Goal: Task Accomplishment & Management: Manage account settings

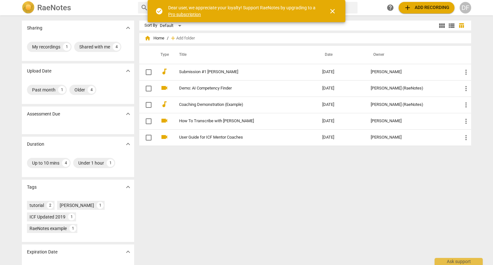
click at [244, 212] on div "Sort By Default view_module view_list table_chart home Home / add Add folder Ty…" at bounding box center [307, 140] width 337 height 239
click at [92, 48] on div "Shared with me" at bounding box center [94, 47] width 31 height 6
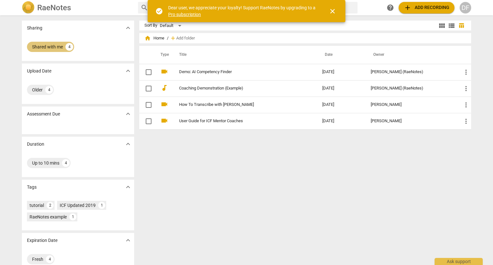
click at [42, 47] on div "Shared with me" at bounding box center [47, 47] width 31 height 6
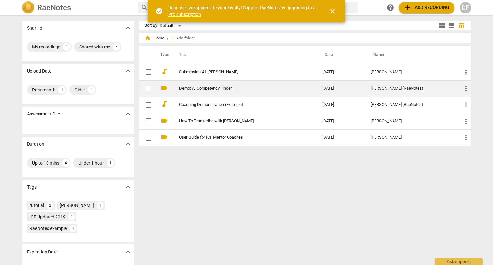
click at [183, 89] on link "Demo: AI Competency Finder" at bounding box center [239, 88] width 120 height 5
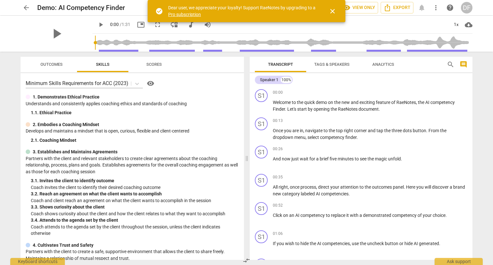
scroll to position [32, 0]
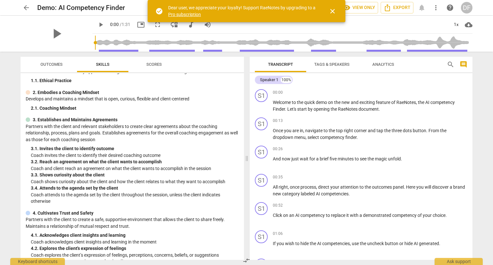
click at [155, 66] on span "Scores" at bounding box center [153, 64] width 15 height 5
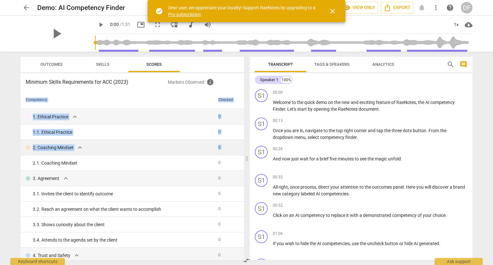
drag, startPoint x: 244, startPoint y: 128, endPoint x: 241, endPoint y: 146, distance: 18.0
click at [241, 146] on div "Outcomes Skills Scores Minimum Skills Requirements for ACC (2023) Markers Obser…" at bounding box center [130, 158] width 231 height 213
click at [9, 120] on div "arrow_back Demo: AI Competency Finder star Assessment visibility View only Expo…" at bounding box center [246, 132] width 493 height 265
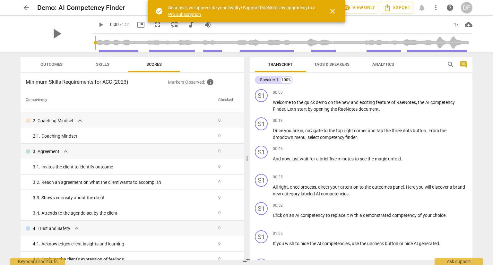
scroll to position [0, 0]
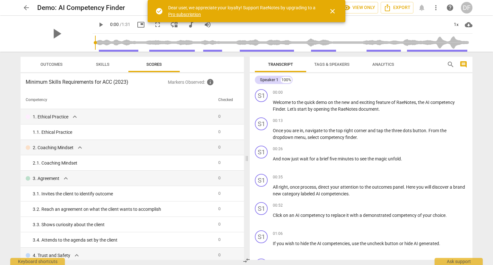
click at [190, 84] on p "Markers Observed : info" at bounding box center [203, 82] width 71 height 8
click at [331, 11] on span "close" at bounding box center [333, 11] width 8 height 8
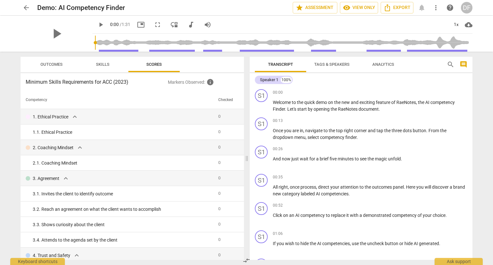
click at [100, 63] on span "Skills" at bounding box center [102, 64] width 13 height 5
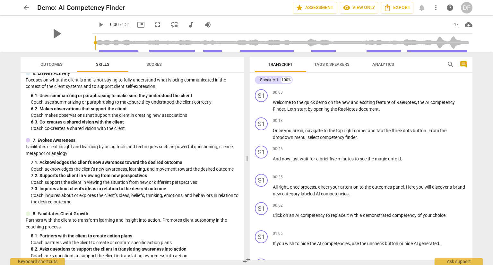
scroll to position [330, 0]
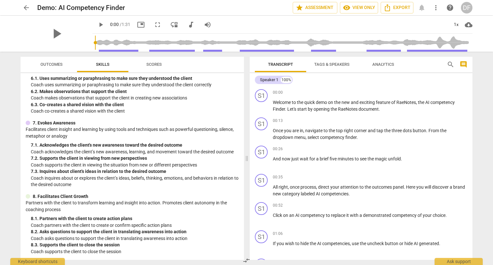
click at [52, 65] on span "Outcomes" at bounding box center [51, 64] width 22 height 5
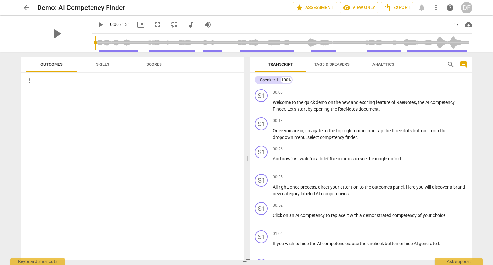
click at [108, 66] on span "Skills" at bounding box center [102, 64] width 13 height 5
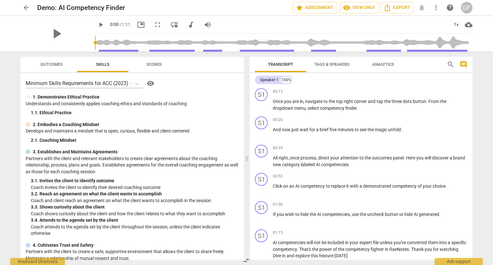
scroll to position [0, 0]
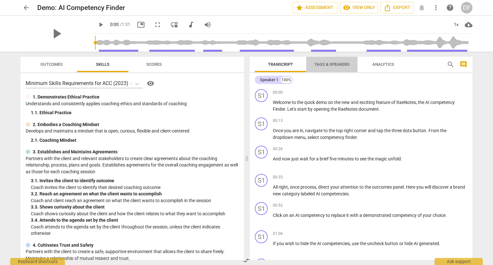
click at [326, 64] on span "Tags & Speakers" at bounding box center [331, 64] width 35 height 5
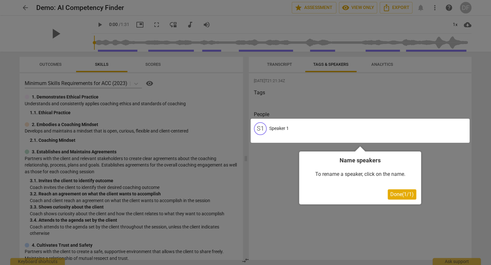
click at [386, 67] on div at bounding box center [245, 132] width 491 height 265
click at [397, 193] on span "Done ( 1 / 1 )" at bounding box center [401, 194] width 23 height 6
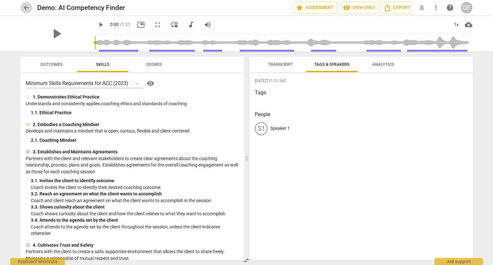
click at [22, 9] on span "arrow_back" at bounding box center [27, 8] width 12 height 8
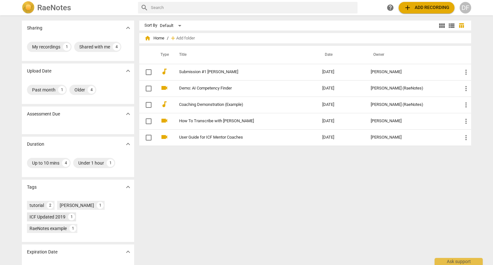
scroll to position [22, 0]
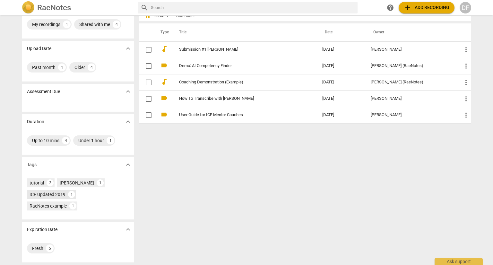
click at [45, 197] on div "ICF Updated 2019" at bounding box center [48, 194] width 36 height 6
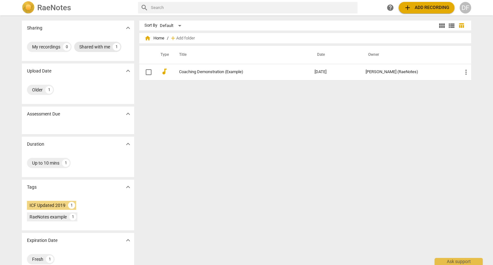
click at [85, 45] on div "Shared with me" at bounding box center [94, 47] width 31 height 6
click at [55, 45] on div "Shared with me" at bounding box center [47, 47] width 31 height 6
click at [37, 43] on div "My recordings 0" at bounding box center [49, 47] width 45 height 10
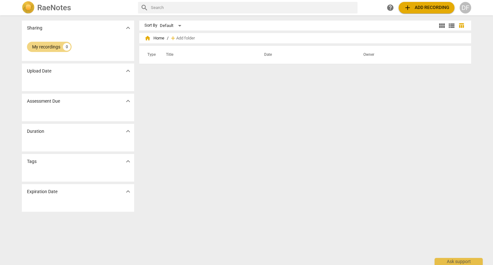
click at [40, 41] on div "My recordings 0" at bounding box center [78, 46] width 102 height 13
click at [48, 64] on div "Upload Date expand_more" at bounding box center [78, 71] width 112 height 15
click at [49, 69] on p "Upload Date" at bounding box center [39, 71] width 24 height 7
click at [47, 85] on div at bounding box center [78, 84] width 112 height 13
click at [173, 25] on div "Default" at bounding box center [172, 26] width 24 height 10
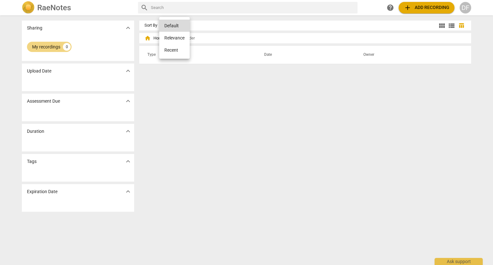
click at [186, 110] on div at bounding box center [246, 132] width 493 height 265
click at [53, 177] on div at bounding box center [78, 175] width 112 height 13
drag, startPoint x: 72, startPoint y: 206, endPoint x: 74, endPoint y: 199, distance: 7.4
click at [73, 207] on div at bounding box center [78, 205] width 112 height 13
click at [220, 95] on div "Sort By Default view_module view_list table_chart home Home / add Add folder Ty…" at bounding box center [307, 140] width 337 height 239
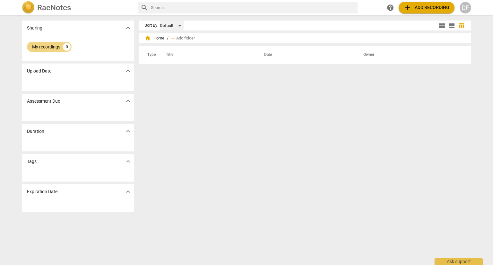
click at [160, 24] on div "Default" at bounding box center [172, 26] width 24 height 10
click at [193, 111] on div at bounding box center [246, 132] width 493 height 265
click at [124, 73] on span "expand_more" at bounding box center [128, 71] width 8 height 8
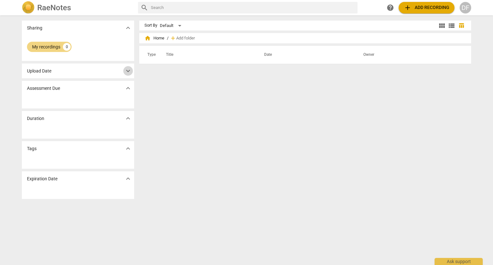
click at [124, 73] on span "expand_more" at bounding box center [128, 71] width 8 height 8
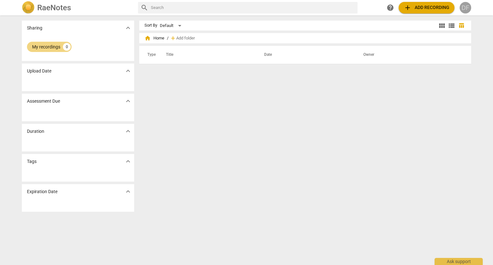
click at [463, 8] on div "DF" at bounding box center [466, 8] width 12 height 12
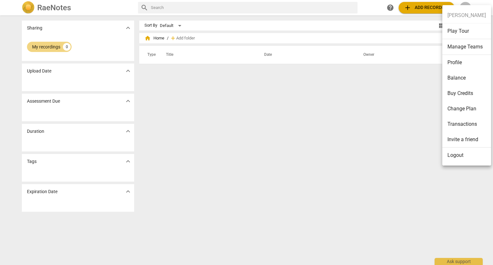
click at [452, 60] on li "Profile" at bounding box center [466, 62] width 49 height 15
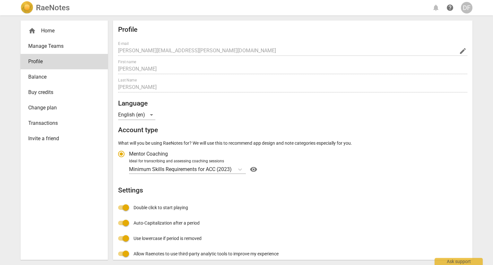
radio input "false"
click at [63, 46] on span "Manage Teams" at bounding box center [61, 46] width 67 height 8
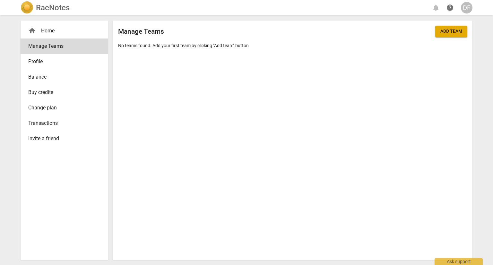
click at [46, 193] on div "home Home Manage Teams Profile Balance Buy credits Change plan Transactions Inv…" at bounding box center [64, 140] width 87 height 239
click at [43, 49] on span "Manage Teams" at bounding box center [61, 46] width 67 height 8
click at [42, 62] on span "Profile" at bounding box center [61, 62] width 67 height 8
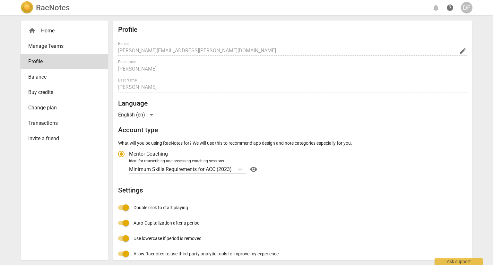
radio input "false"
click at [43, 33] on div "home Home" at bounding box center [61, 31] width 67 height 8
